Goal: Information Seeking & Learning: Learn about a topic

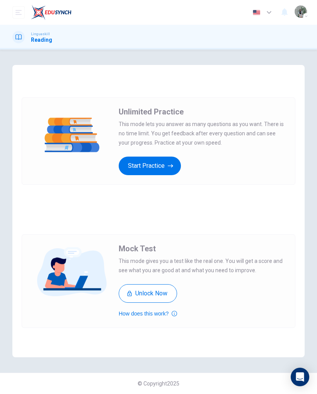
click at [152, 166] on button "Start Practice" at bounding box center [150, 166] width 62 height 19
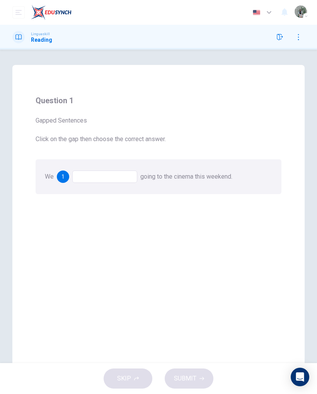
click at [121, 134] on div "Question 1 Gapped Sentences Click on the gap then choose the correct answer." at bounding box center [159, 119] width 246 height 50
click at [112, 176] on div at bounding box center [104, 177] width 65 height 12
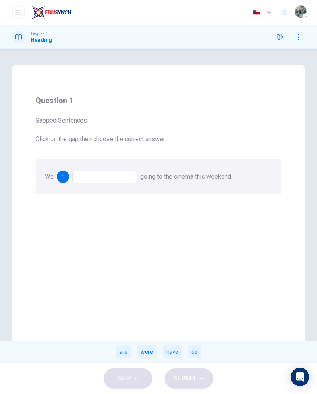
click at [125, 351] on div "are" at bounding box center [123, 352] width 15 height 13
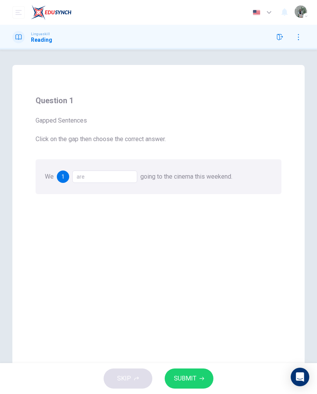
click at [193, 374] on span "SUBMIT" at bounding box center [185, 378] width 22 height 11
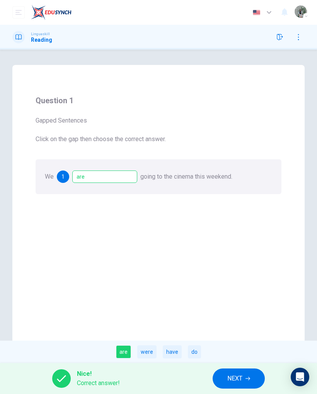
click at [237, 379] on span "NEXT" at bounding box center [235, 378] width 15 height 11
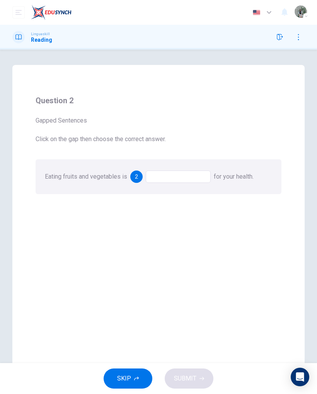
click at [173, 176] on div at bounding box center [178, 177] width 65 height 12
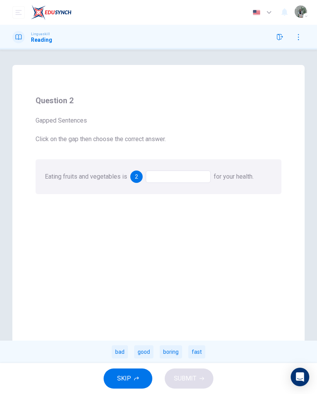
click at [145, 356] on div "good" at bounding box center [143, 352] width 19 height 13
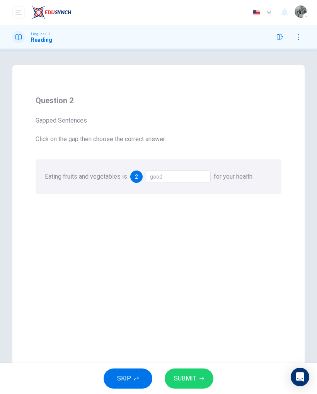
click at [188, 372] on button "SUBMIT" at bounding box center [189, 379] width 49 height 20
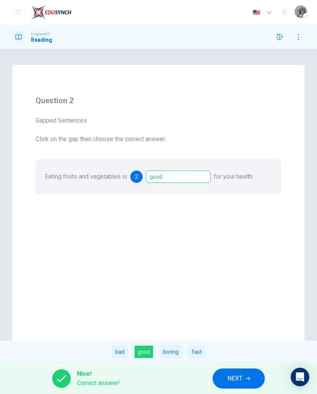
click at [241, 382] on span "NEXT" at bounding box center [235, 378] width 15 height 11
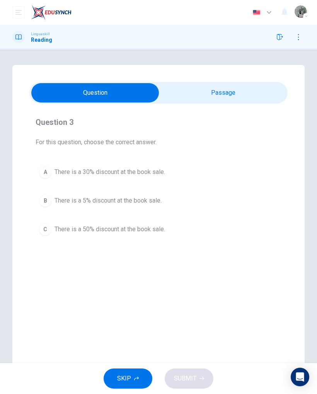
click at [130, 204] on span "There is a 5% discount at the book sale." at bounding box center [108, 200] width 107 height 9
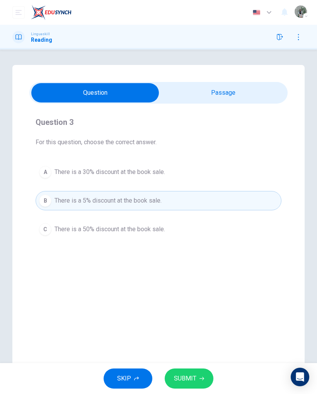
click at [189, 376] on span "SUBMIT" at bounding box center [185, 378] width 22 height 11
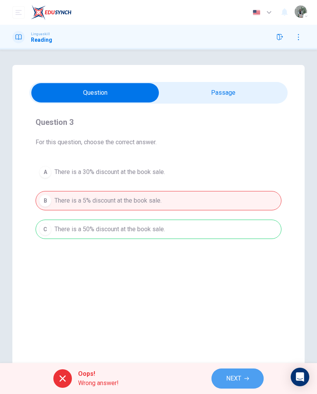
click at [235, 369] on button "NEXT" at bounding box center [238, 379] width 52 height 20
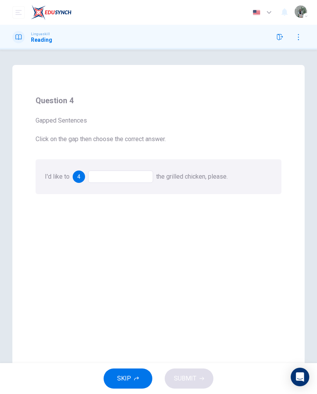
click at [127, 173] on div at bounding box center [120, 177] width 65 height 12
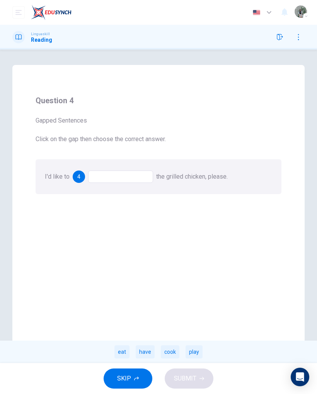
click at [150, 349] on div "have" at bounding box center [145, 352] width 19 height 13
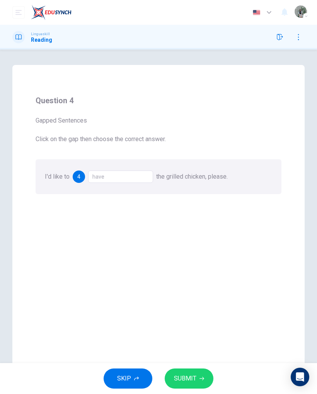
click at [121, 174] on div "have" at bounding box center [120, 177] width 65 height 12
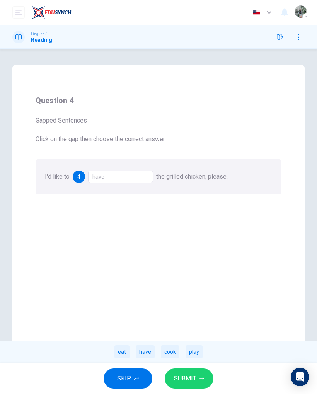
click at [170, 348] on div "cook" at bounding box center [170, 352] width 19 height 13
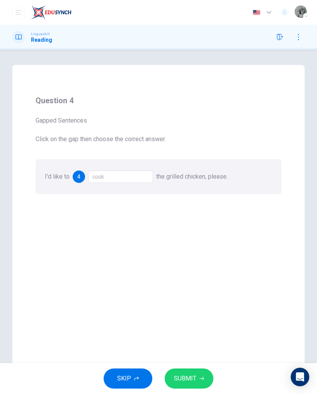
click at [193, 378] on span "SUBMIT" at bounding box center [185, 378] width 22 height 11
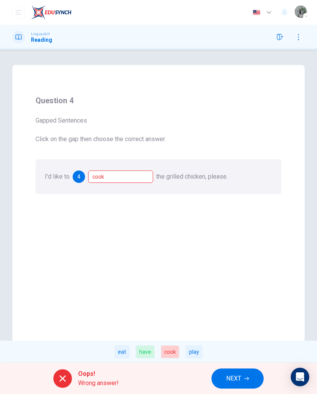
click at [238, 371] on button "NEXT" at bounding box center [238, 379] width 52 height 20
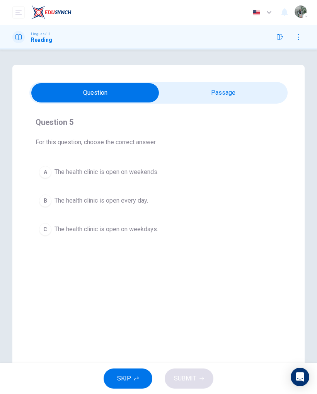
click at [146, 164] on button "A The health clinic is open on weekends." at bounding box center [159, 172] width 246 height 19
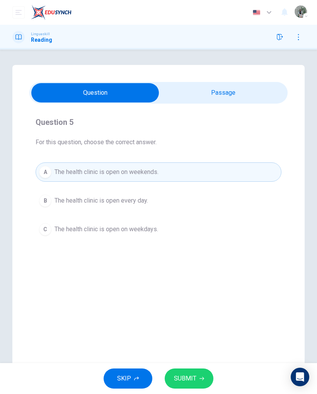
click at [190, 379] on span "SUBMIT" at bounding box center [185, 378] width 22 height 11
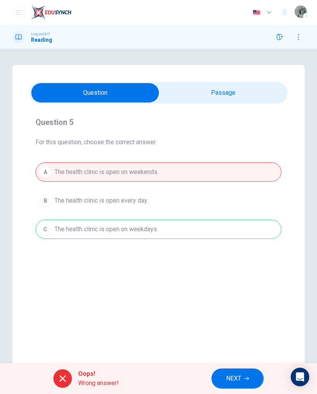
click at [231, 371] on button "NEXT" at bounding box center [238, 379] width 52 height 20
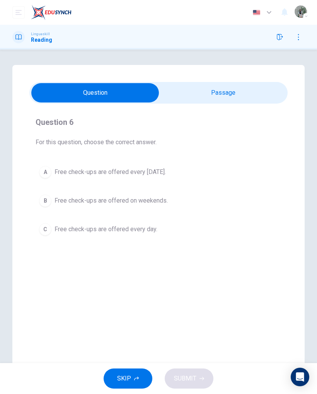
click at [135, 199] on span "Free check-ups are offered on weekends." at bounding box center [111, 200] width 113 height 9
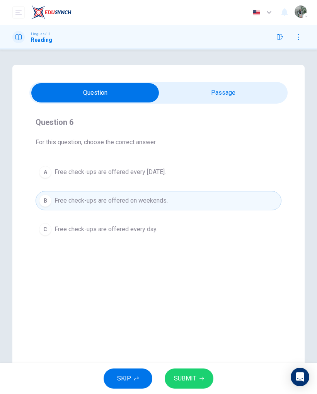
click at [127, 226] on span "Free check-ups are offered every day." at bounding box center [106, 229] width 103 height 9
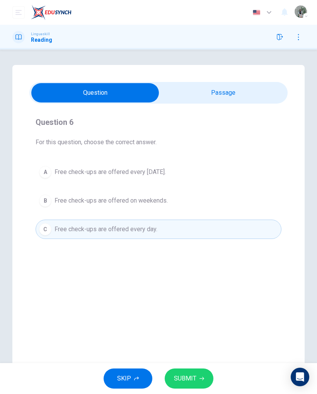
click at [154, 164] on button "A Free check-ups are offered every Wednesday." at bounding box center [159, 172] width 246 height 19
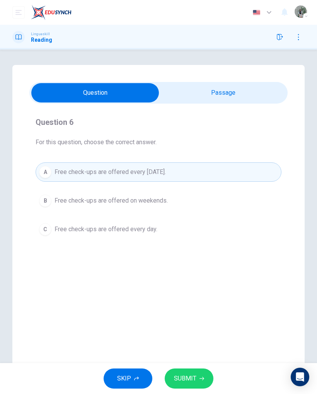
click at [189, 370] on button "SUBMIT" at bounding box center [189, 379] width 49 height 20
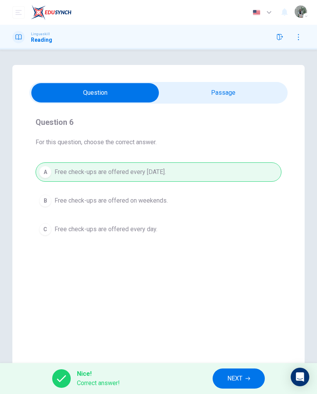
click at [238, 377] on span "NEXT" at bounding box center [235, 378] width 15 height 11
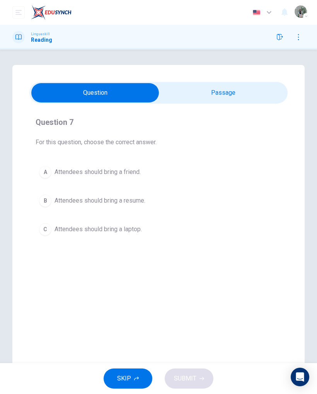
click at [128, 171] on span "Attendees should bring a friend." at bounding box center [98, 172] width 86 height 9
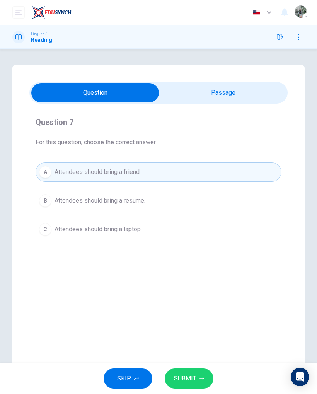
click at [195, 375] on span "SUBMIT" at bounding box center [185, 378] width 22 height 11
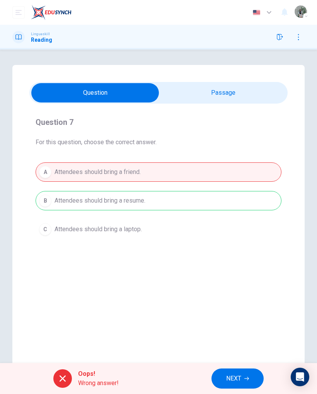
click at [235, 384] on span "NEXT" at bounding box center [233, 378] width 15 height 11
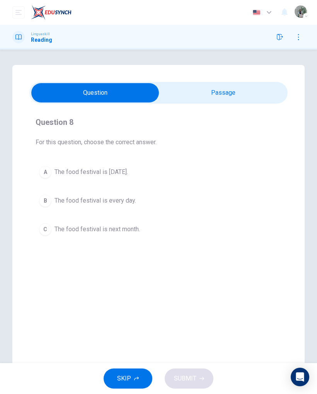
click at [128, 168] on span "The food festival is next Saturday." at bounding box center [92, 172] width 74 height 9
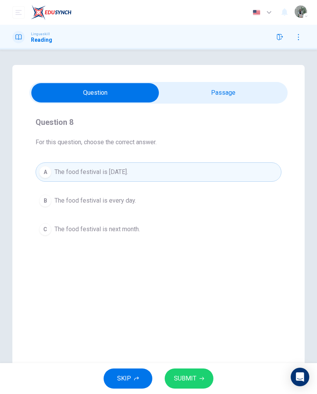
click at [123, 202] on span "The food festival is every day." at bounding box center [96, 200] width 82 height 9
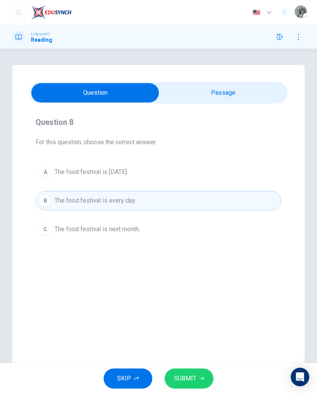
click at [192, 374] on span "SUBMIT" at bounding box center [185, 378] width 22 height 11
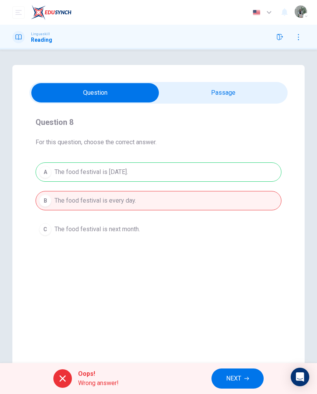
click at [147, 171] on div "A The food festival is next Saturday. B The food festival is every day. C The f…" at bounding box center [159, 201] width 246 height 77
click at [238, 387] on button "NEXT" at bounding box center [238, 379] width 52 height 20
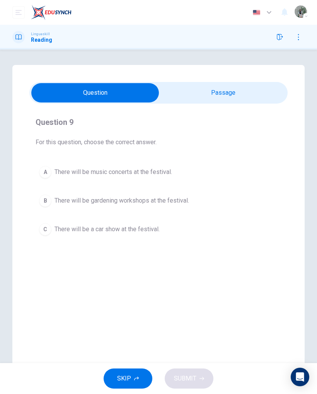
click at [229, 96] on input "checkbox" at bounding box center [95, 92] width 388 height 19
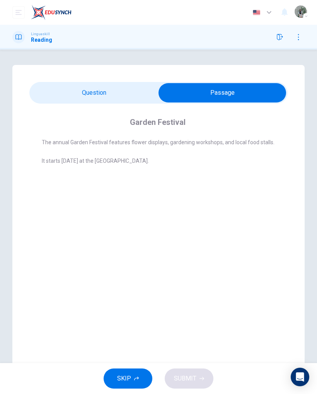
click at [125, 96] on input "checkbox" at bounding box center [223, 92] width 388 height 19
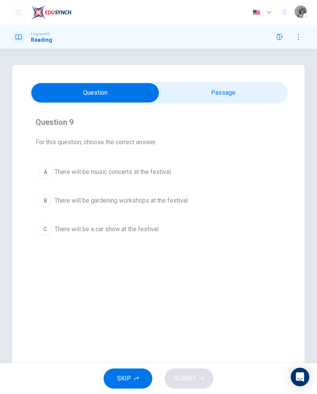
click at [213, 86] on input "checkbox" at bounding box center [95, 92] width 388 height 19
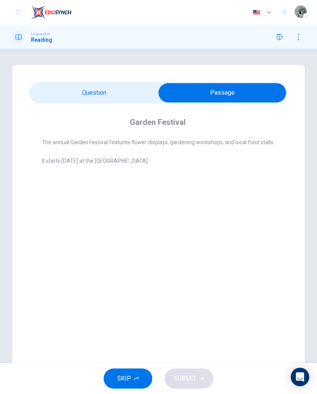
click at [114, 102] on input "checkbox" at bounding box center [223, 92] width 388 height 19
checkbox input "false"
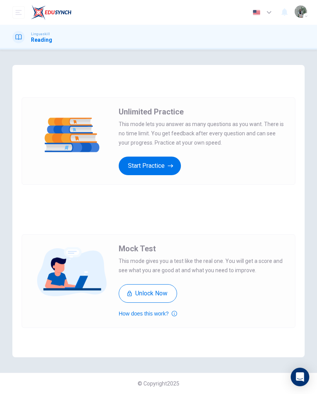
click at [156, 165] on button "Start Practice" at bounding box center [150, 166] width 62 height 19
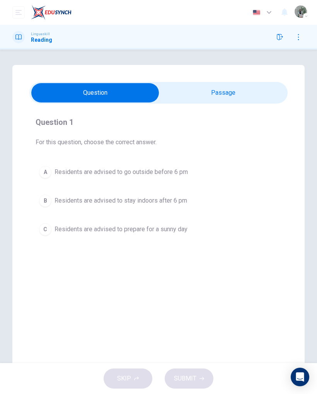
click at [213, 88] on input "checkbox" at bounding box center [95, 92] width 388 height 19
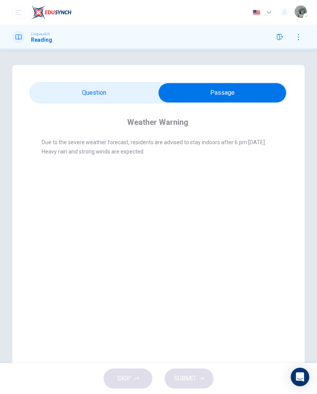
click at [106, 89] on input "checkbox" at bounding box center [223, 92] width 388 height 19
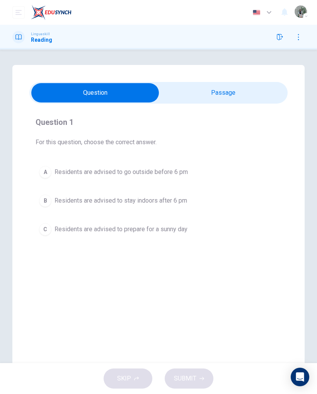
click at [221, 93] on input "checkbox" at bounding box center [95, 92] width 388 height 19
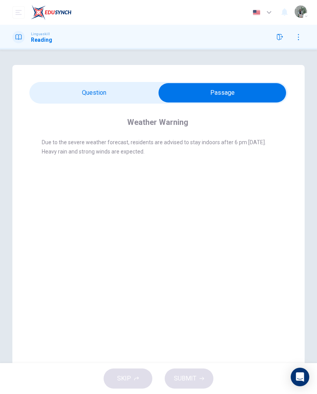
click at [99, 91] on input "checkbox" at bounding box center [223, 92] width 388 height 19
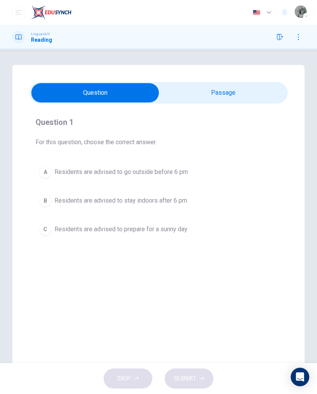
click at [229, 96] on input "checkbox" at bounding box center [95, 92] width 388 height 19
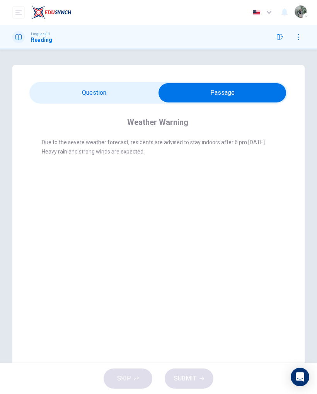
click at [123, 89] on input "checkbox" at bounding box center [223, 92] width 388 height 19
checkbox input "false"
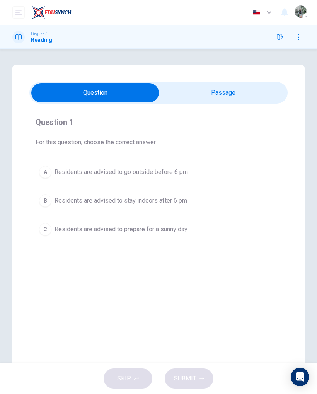
click at [168, 197] on span "Residents are advised to stay indoors after 6 pm" at bounding box center [121, 200] width 133 height 9
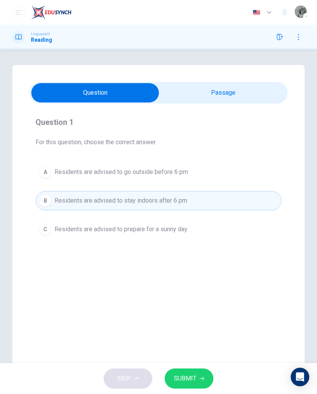
click at [191, 377] on span "SUBMIT" at bounding box center [185, 378] width 22 height 11
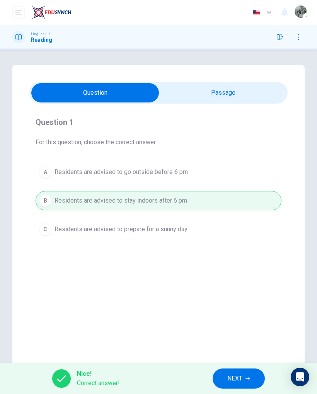
click at [241, 378] on span "NEXT" at bounding box center [235, 378] width 15 height 11
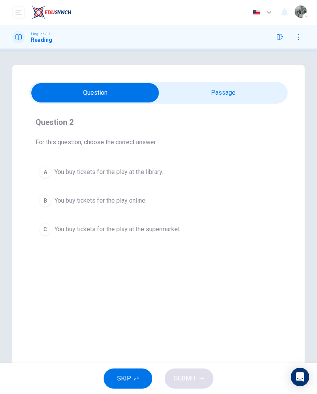
click at [224, 79] on div "Local Theater Play CLICK TO ZOOM Question 2 For this question, choose the corre…" at bounding box center [158, 220] width 293 height 311
click at [226, 92] on input "checkbox" at bounding box center [95, 92] width 388 height 19
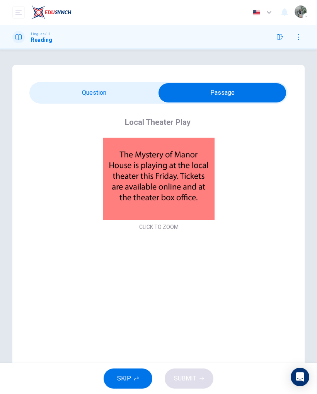
click at [161, 219] on img at bounding box center [159, 179] width 164 height 82
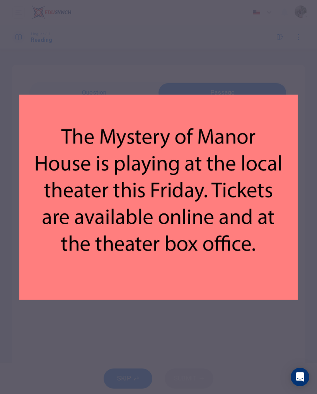
click at [245, 354] on div at bounding box center [158, 197] width 317 height 394
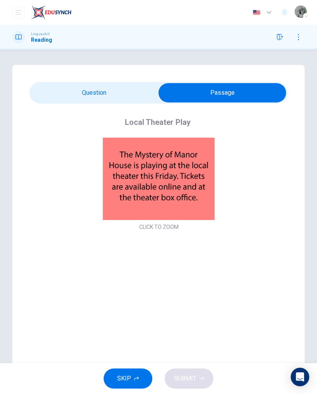
click at [107, 90] on input "checkbox" at bounding box center [223, 92] width 388 height 19
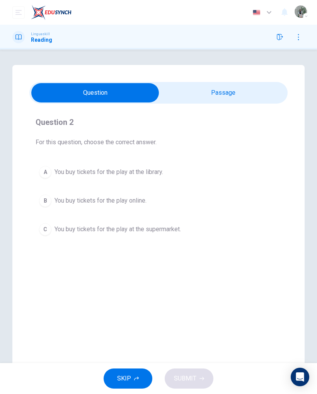
click at [228, 86] on input "checkbox" at bounding box center [95, 92] width 388 height 19
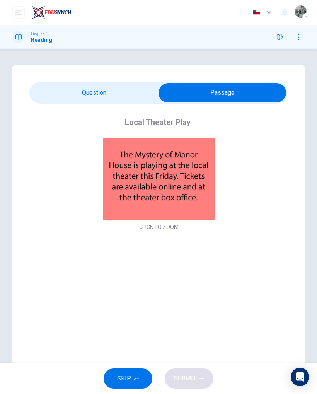
click at [113, 99] on input "checkbox" at bounding box center [223, 92] width 388 height 19
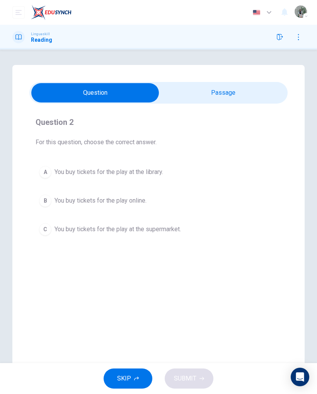
click at [216, 91] on input "checkbox" at bounding box center [95, 92] width 388 height 19
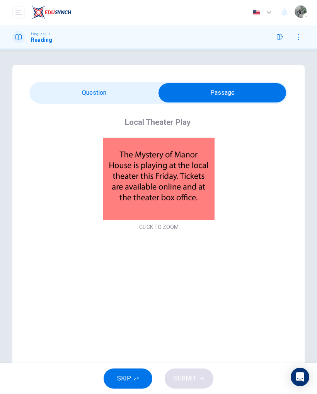
click at [120, 90] on input "checkbox" at bounding box center [223, 92] width 388 height 19
checkbox input "false"
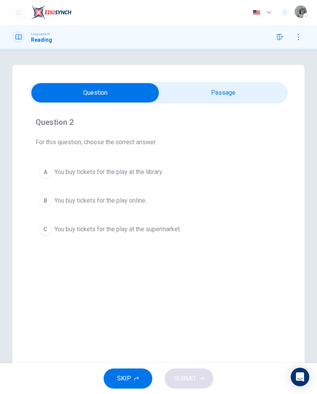
click at [132, 203] on span "You buy tickets for the play online." at bounding box center [101, 200] width 92 height 9
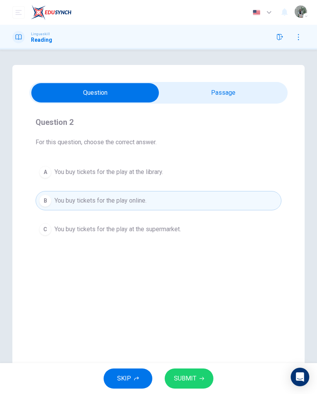
click at [189, 373] on span "SUBMIT" at bounding box center [185, 378] width 22 height 11
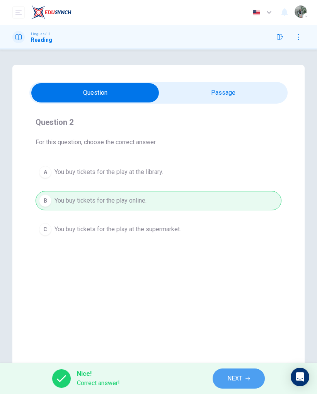
click at [242, 375] on span "NEXT" at bounding box center [235, 378] width 15 height 11
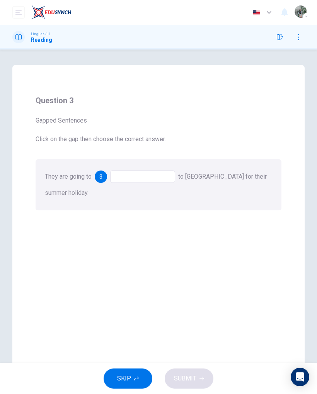
click at [142, 175] on div at bounding box center [142, 177] width 65 height 12
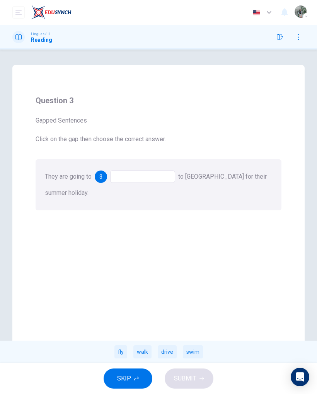
click at [116, 352] on div "fly" at bounding box center [121, 352] width 13 height 13
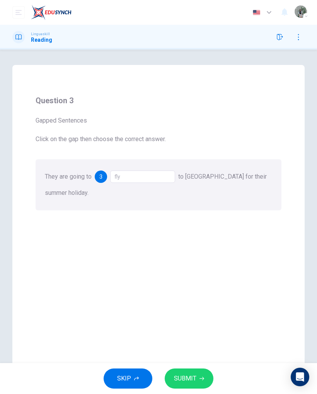
click at [194, 373] on button "SUBMIT" at bounding box center [189, 379] width 49 height 20
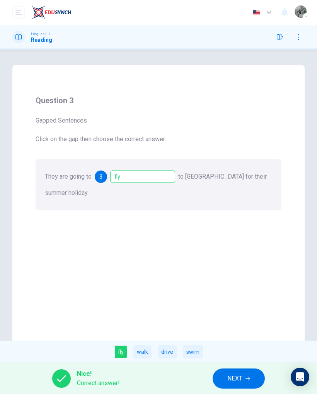
click at [243, 380] on span "NEXT" at bounding box center [235, 378] width 15 height 11
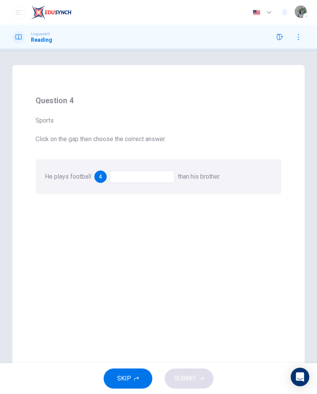
click at [149, 175] on div at bounding box center [142, 177] width 65 height 12
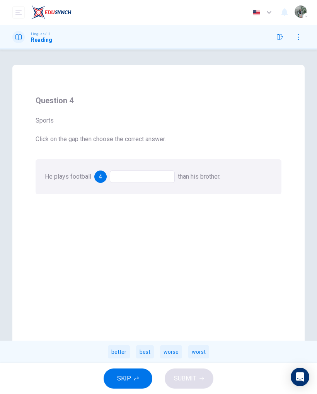
click at [116, 353] on div "better" at bounding box center [119, 352] width 22 height 13
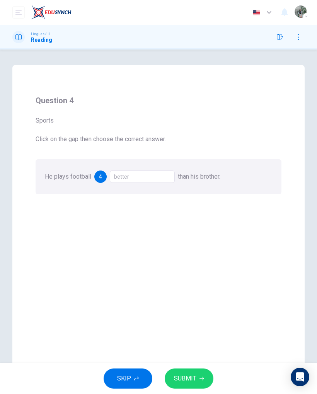
click at [137, 177] on div "better" at bounding box center [142, 177] width 65 height 12
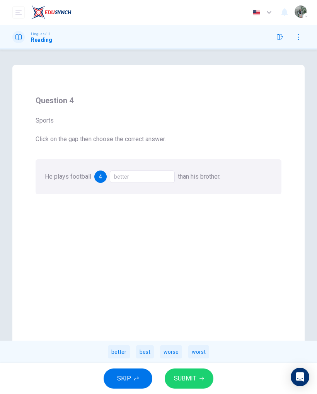
click at [193, 377] on span "SUBMIT" at bounding box center [185, 378] width 22 height 11
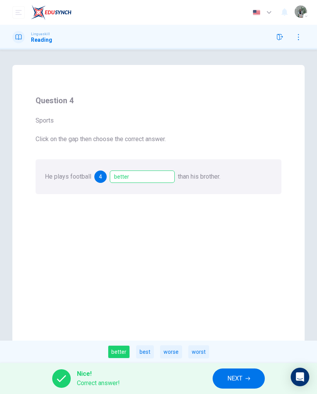
click at [246, 380] on button "NEXT" at bounding box center [239, 379] width 52 height 20
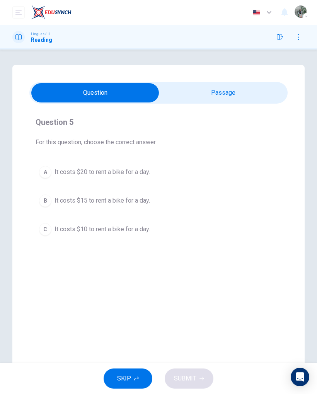
click at [222, 92] on input "checkbox" at bounding box center [95, 92] width 388 height 19
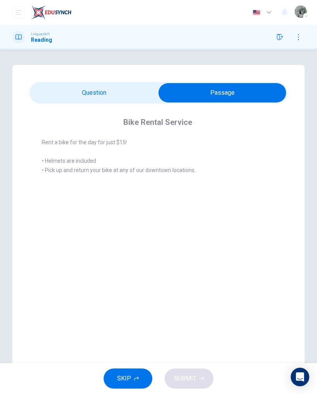
click at [114, 97] on input "checkbox" at bounding box center [223, 92] width 388 height 19
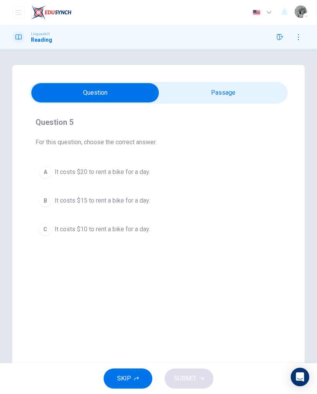
click at [231, 81] on div "Bike Rental Service Rent a bike for the day for just $15! • Helmets are include…" at bounding box center [158, 220] width 293 height 311
click at [224, 99] on input "checkbox" at bounding box center [95, 92] width 388 height 19
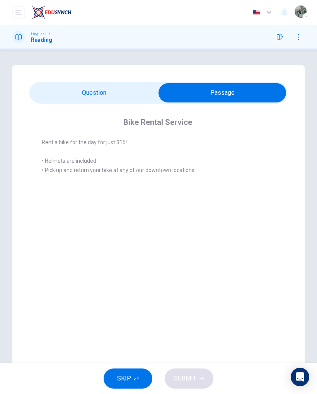
click at [104, 96] on input "checkbox" at bounding box center [223, 92] width 388 height 19
checkbox input "false"
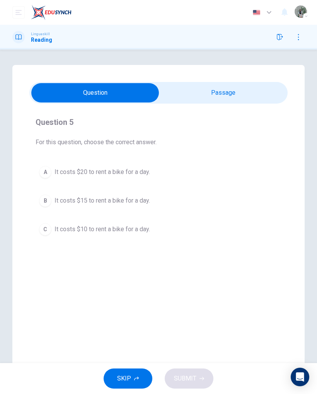
click at [127, 196] on button "B It costs $15 to rent a bike for a day." at bounding box center [159, 200] width 246 height 19
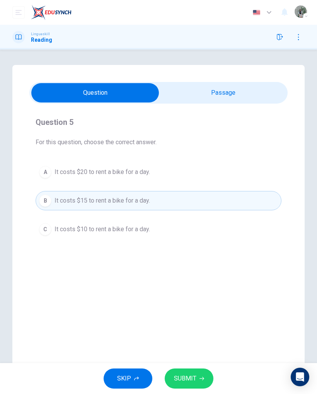
click at [189, 374] on span "SUBMIT" at bounding box center [185, 378] width 22 height 11
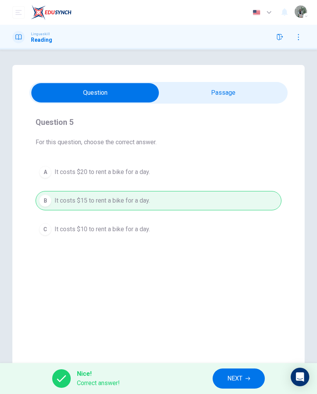
click at [239, 381] on span "NEXT" at bounding box center [235, 378] width 15 height 11
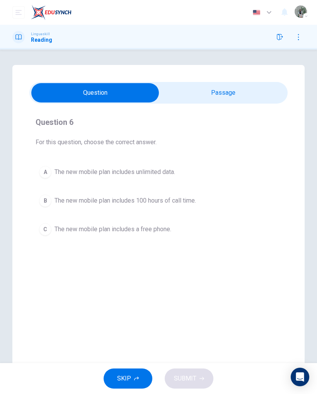
click at [217, 94] on input "checkbox" at bounding box center [95, 92] width 388 height 19
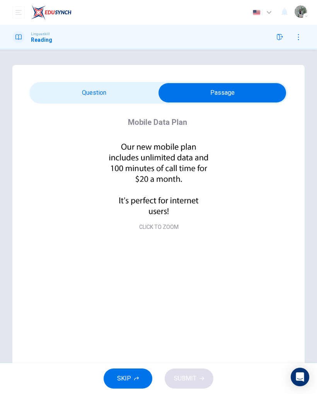
click at [111, 97] on input "checkbox" at bounding box center [223, 92] width 388 height 19
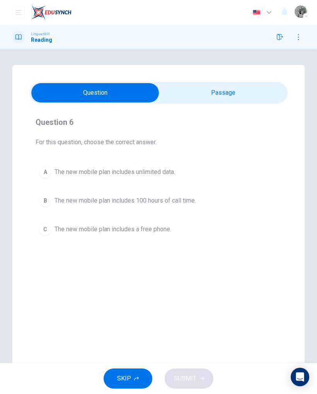
click at [224, 93] on input "checkbox" at bounding box center [95, 92] width 388 height 19
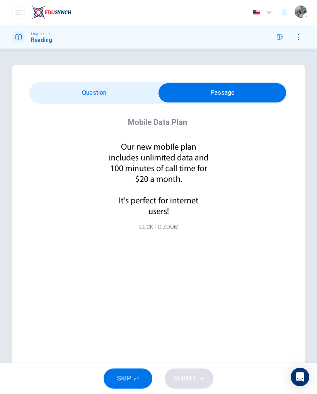
click at [119, 98] on input "checkbox" at bounding box center [223, 92] width 388 height 19
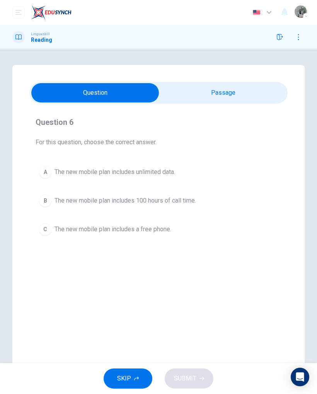
click at [229, 90] on input "checkbox" at bounding box center [95, 92] width 388 height 19
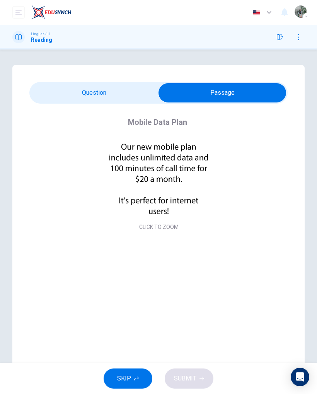
click at [132, 95] on input "checkbox" at bounding box center [223, 92] width 388 height 19
checkbox input "false"
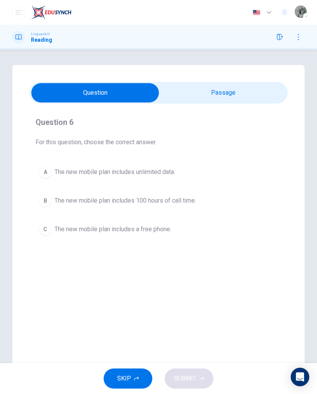
click at [171, 200] on span "The new mobile plan includes 100 hours of call time." at bounding box center [126, 200] width 142 height 9
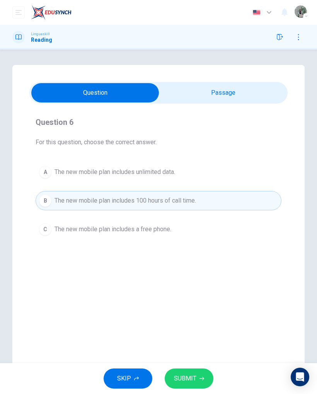
click at [193, 377] on span "SUBMIT" at bounding box center [185, 378] width 22 height 11
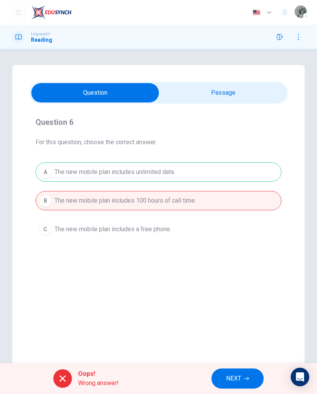
click at [237, 372] on button "NEXT" at bounding box center [238, 379] width 52 height 20
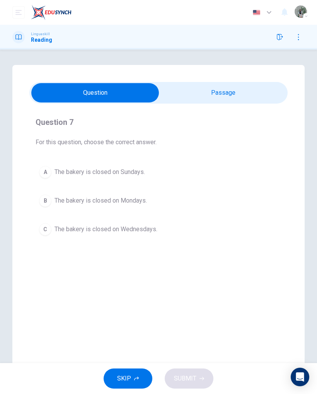
click at [221, 87] on input "checkbox" at bounding box center [95, 92] width 388 height 19
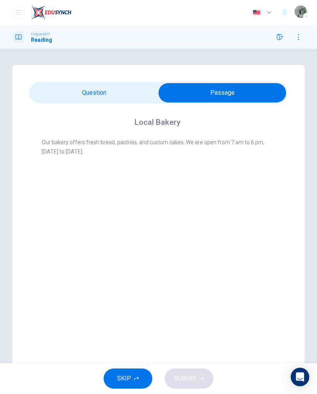
click at [123, 96] on input "checkbox" at bounding box center [223, 92] width 388 height 19
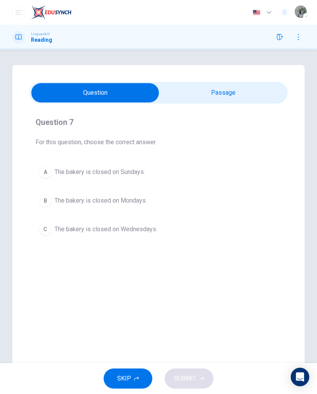
click at [241, 95] on input "checkbox" at bounding box center [95, 92] width 388 height 19
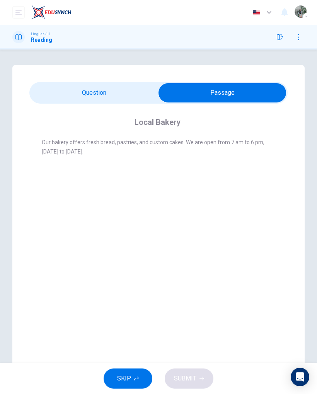
click at [123, 100] on input "checkbox" at bounding box center [223, 92] width 388 height 19
checkbox input "false"
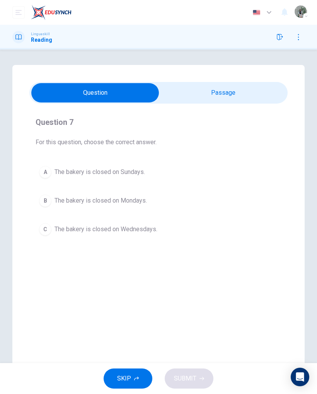
click at [123, 172] on span "The bakery is closed on Sundays." at bounding box center [100, 172] width 91 height 9
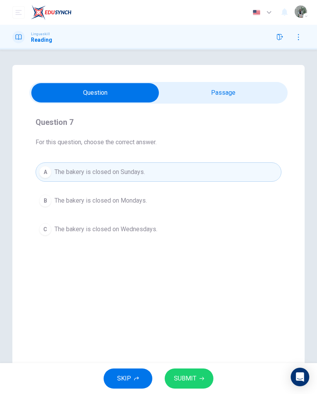
click at [193, 376] on span "SUBMIT" at bounding box center [185, 378] width 22 height 11
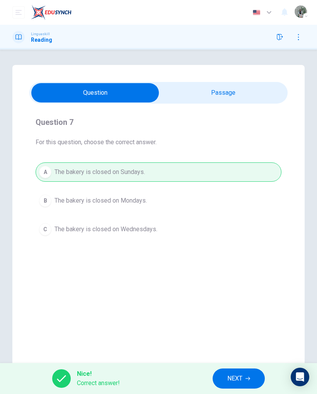
click at [236, 379] on span "NEXT" at bounding box center [235, 378] width 15 height 11
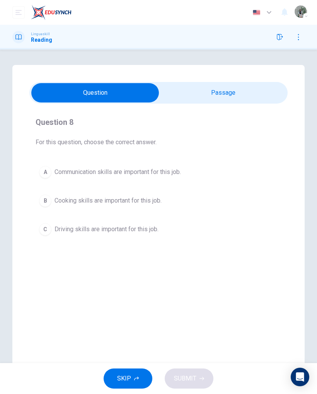
click at [215, 86] on input "checkbox" at bounding box center [95, 92] width 388 height 19
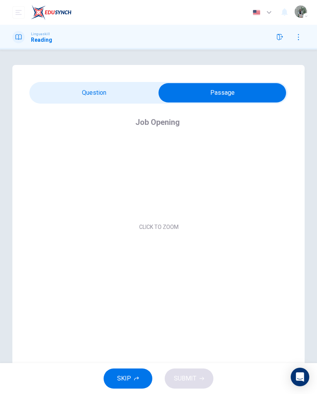
click at [115, 87] on input "checkbox" at bounding box center [223, 92] width 388 height 19
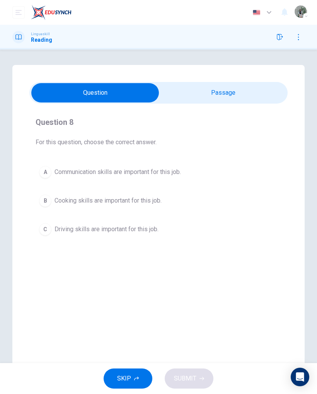
click at [236, 83] on input "checkbox" at bounding box center [95, 92] width 388 height 19
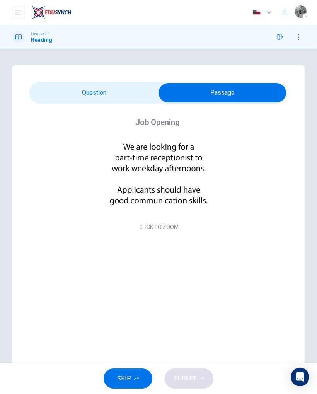
click at [125, 97] on input "checkbox" at bounding box center [223, 92] width 388 height 19
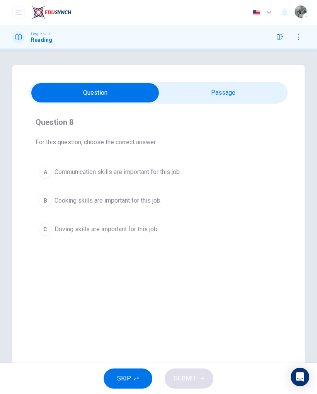
click at [227, 94] on input "checkbox" at bounding box center [95, 92] width 388 height 19
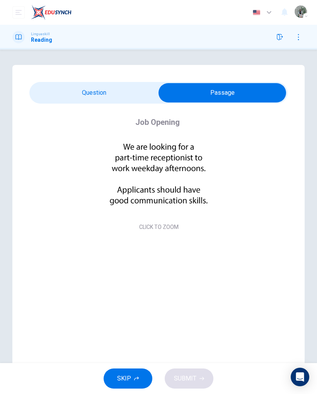
click at [96, 96] on input "checkbox" at bounding box center [223, 92] width 388 height 19
checkbox input "false"
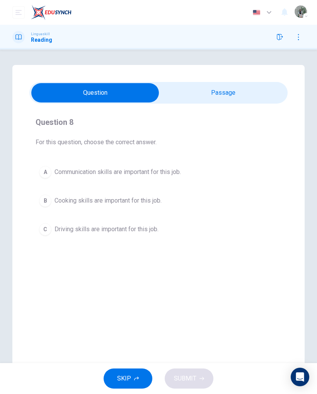
click at [145, 168] on span "Communication skills are important for this job." at bounding box center [118, 172] width 127 height 9
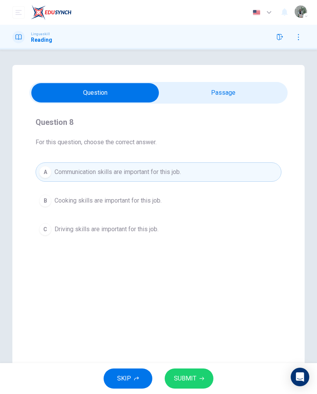
click at [192, 376] on span "SUBMIT" at bounding box center [185, 378] width 22 height 11
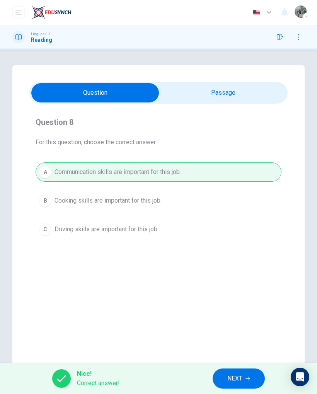
click at [244, 372] on button "NEXT" at bounding box center [239, 379] width 52 height 20
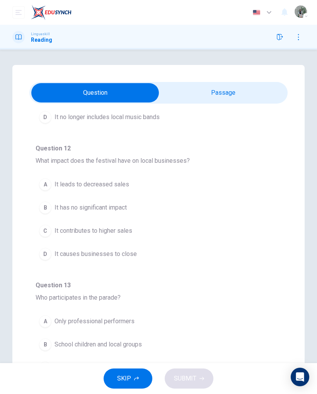
scroll to position [429, 0]
